Goal: Task Accomplishment & Management: Manage account settings

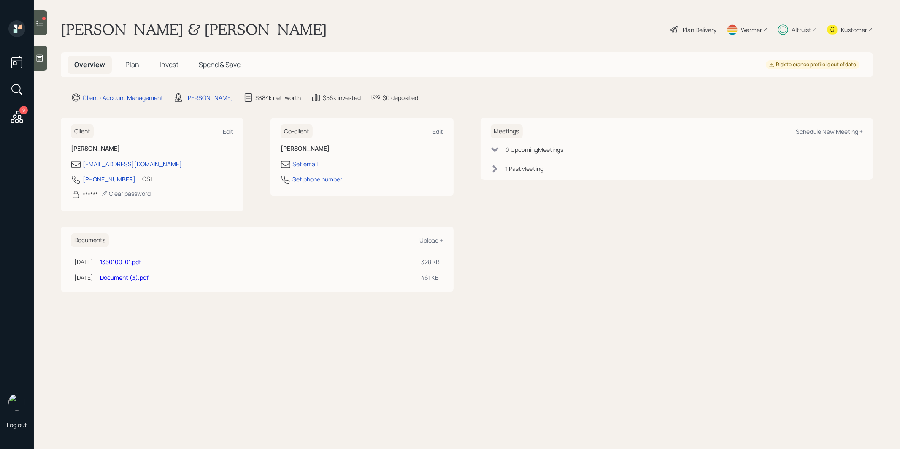
click at [38, 19] on icon at bounding box center [39, 23] width 8 height 8
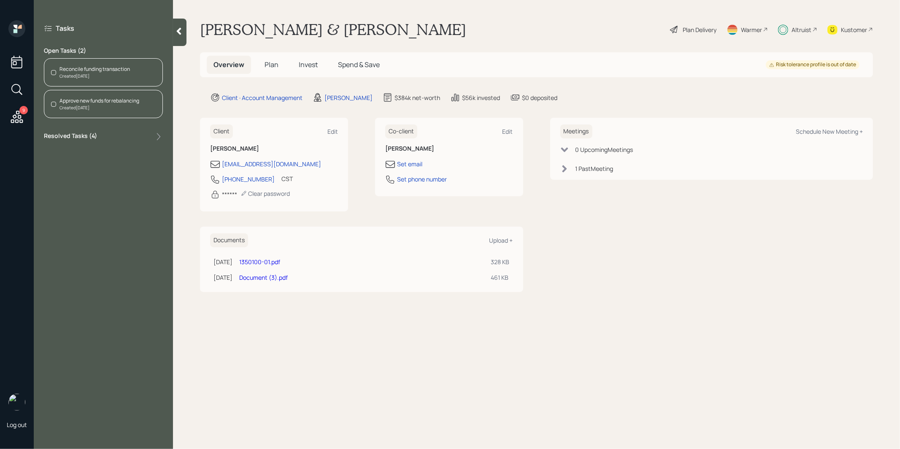
click at [106, 77] on div "Created [DATE]" at bounding box center [95, 76] width 71 height 6
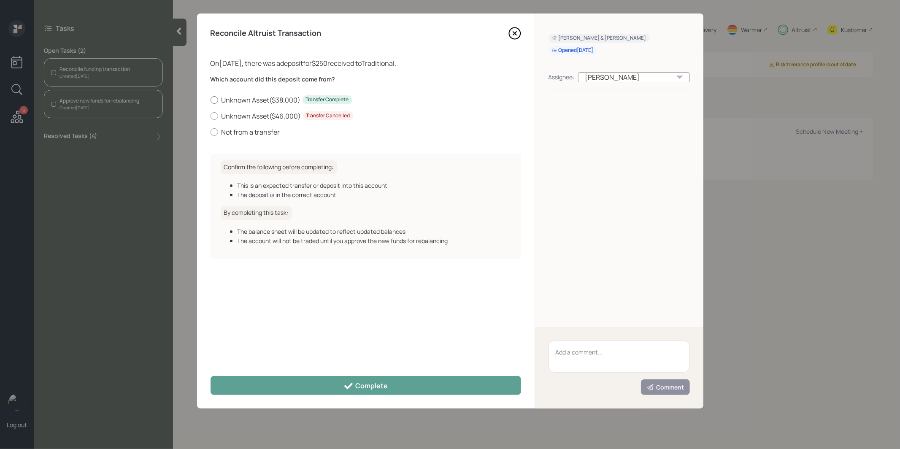
click at [216, 101] on div at bounding box center [215, 100] width 8 height 8
click at [211, 100] on input "Unknown Asset ( $38,000 ) Transfer Complete" at bounding box center [210, 100] width 0 height 0
radio input "true"
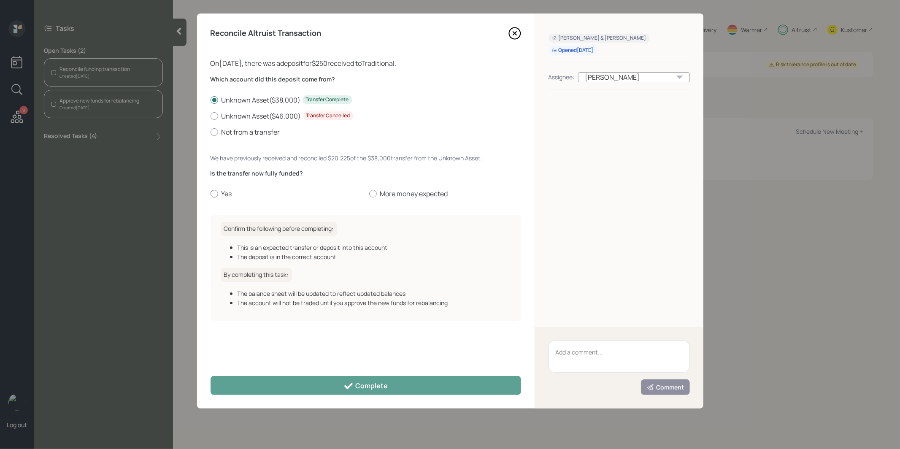
click at [214, 192] on div at bounding box center [215, 194] width 8 height 8
click at [211, 194] on input "Yes" at bounding box center [210, 194] width 0 height 0
radio input "true"
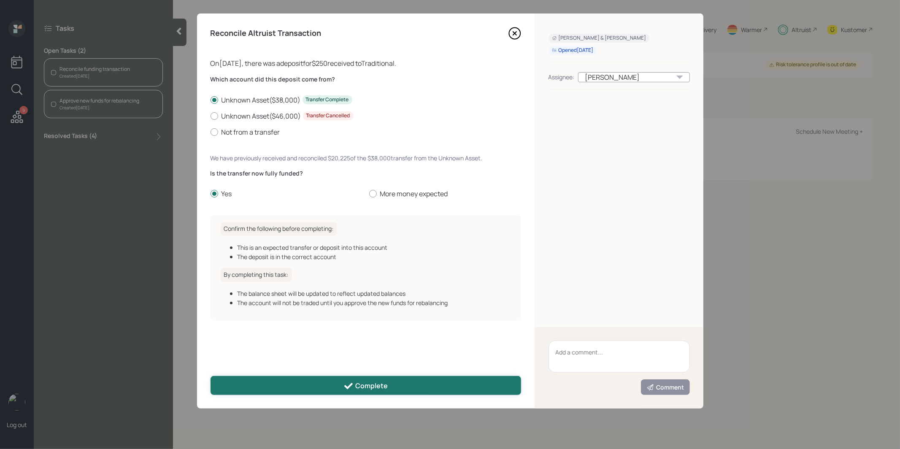
click at [261, 384] on button "Complete" at bounding box center [366, 385] width 311 height 19
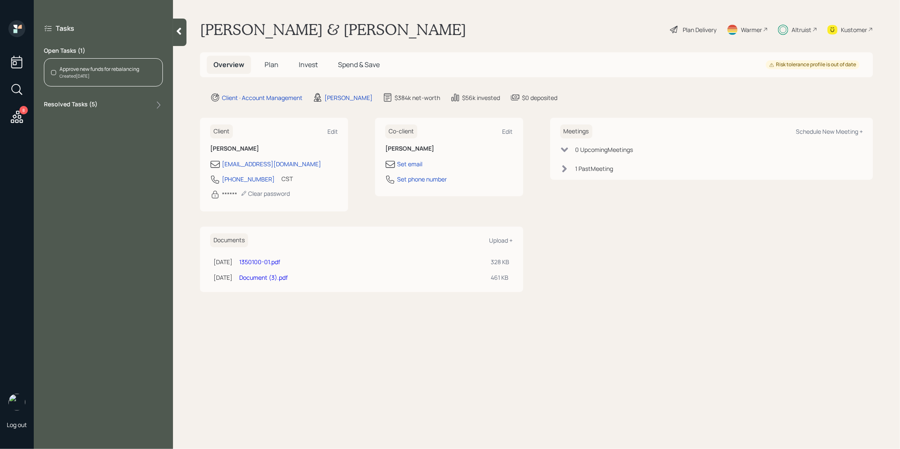
click at [67, 68] on div "Approve new funds for rebalancing" at bounding box center [100, 69] width 80 height 8
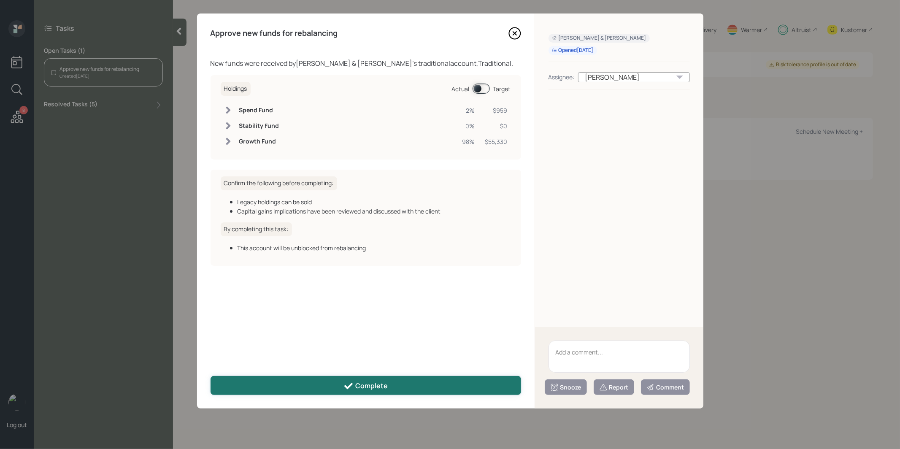
click at [336, 385] on button "Complete" at bounding box center [366, 385] width 311 height 19
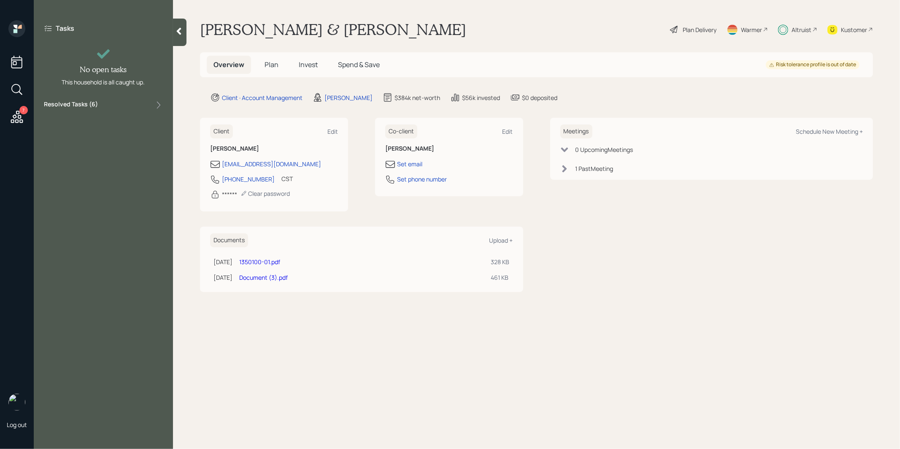
click at [13, 111] on icon at bounding box center [16, 116] width 15 height 15
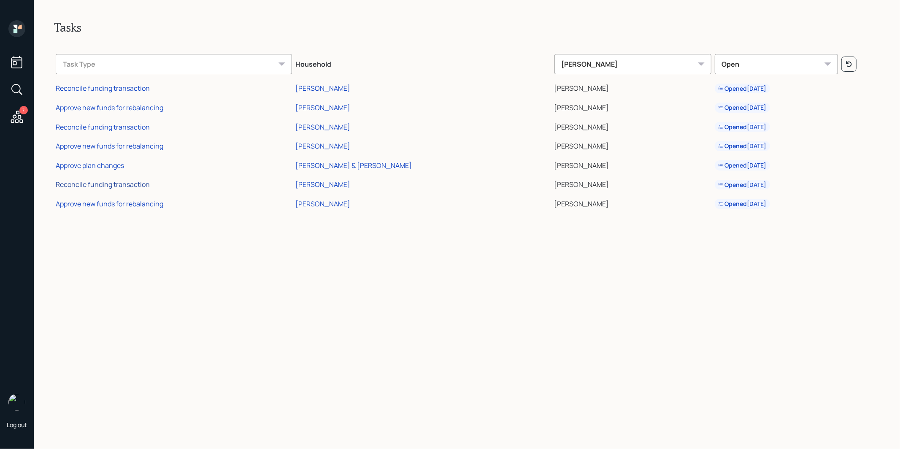
click at [106, 184] on div "Reconcile funding transaction" at bounding box center [103, 184] width 94 height 9
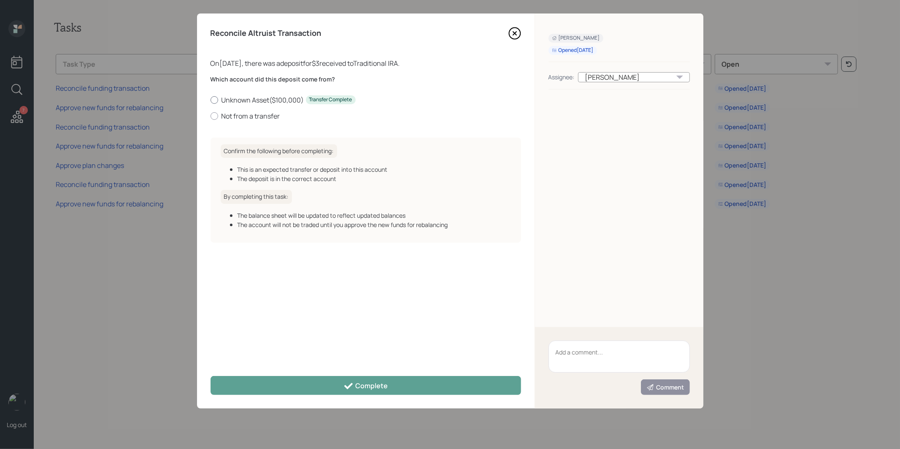
click at [215, 100] on div at bounding box center [215, 100] width 8 height 8
click at [211, 100] on input "Unknown Asset ( $100,000 ) Transfer Complete" at bounding box center [210, 100] width 0 height 0
radio input "true"
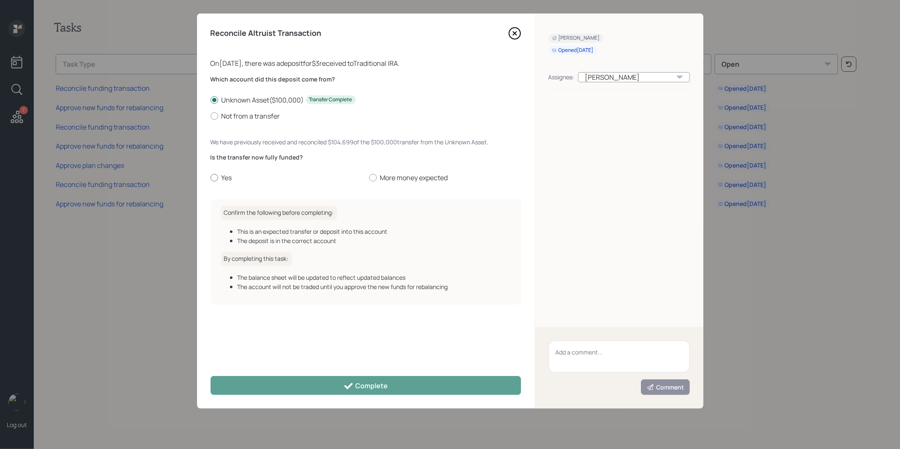
click at [213, 176] on div at bounding box center [215, 178] width 8 height 8
click at [211, 178] on input "Yes" at bounding box center [210, 178] width 0 height 0
radio input "true"
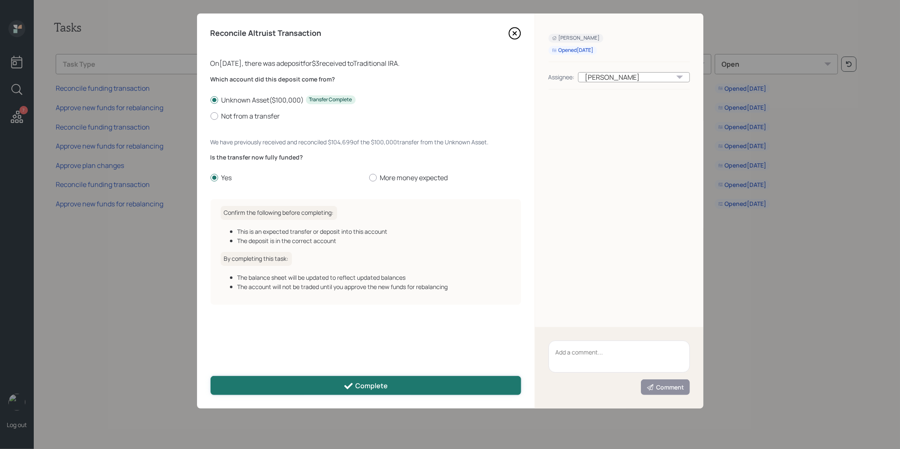
click at [259, 386] on button "Complete" at bounding box center [366, 385] width 311 height 19
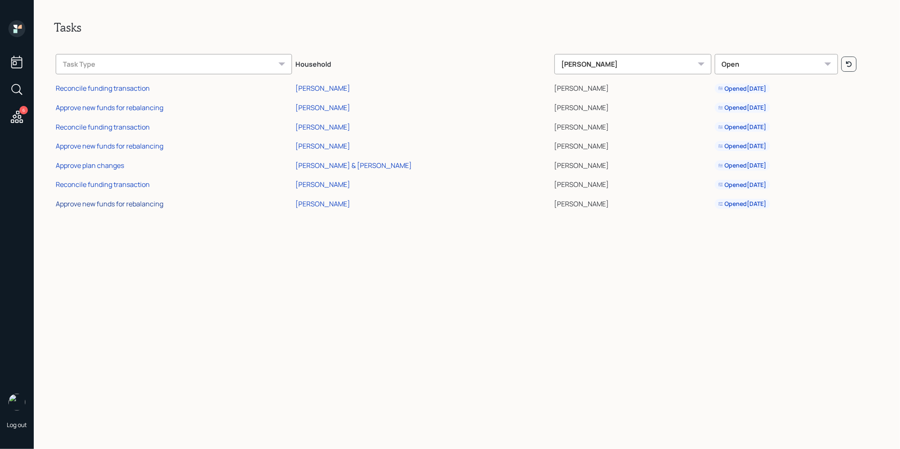
click at [121, 206] on div "Approve new funds for rebalancing" at bounding box center [110, 203] width 108 height 9
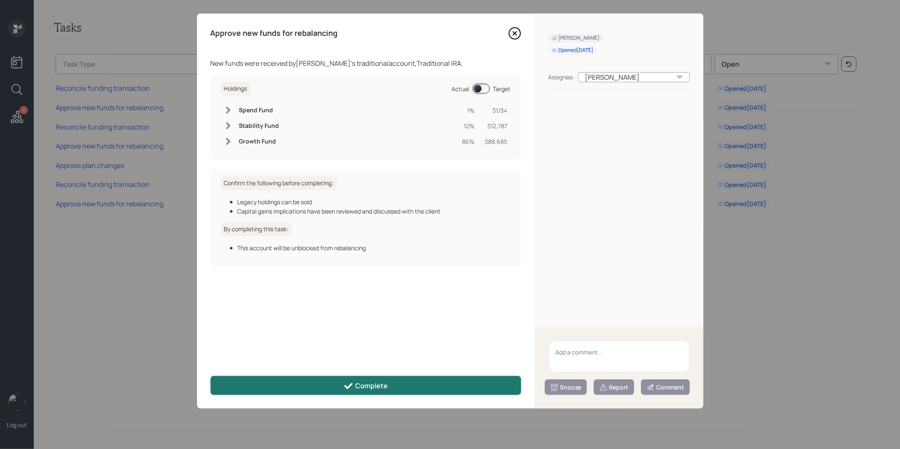
click at [346, 384] on icon at bounding box center [349, 386] width 10 height 10
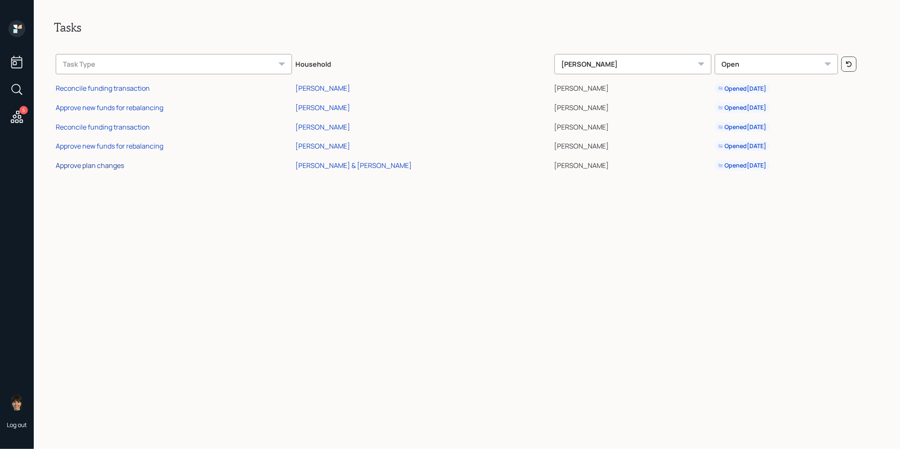
click at [91, 165] on div "Approve plan changes" at bounding box center [90, 165] width 68 height 9
